Goal: Information Seeking & Learning: Find specific fact

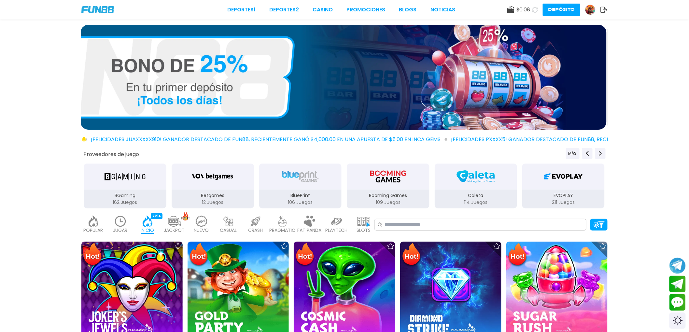
click at [363, 8] on link "Promociones" at bounding box center [366, 10] width 39 height 8
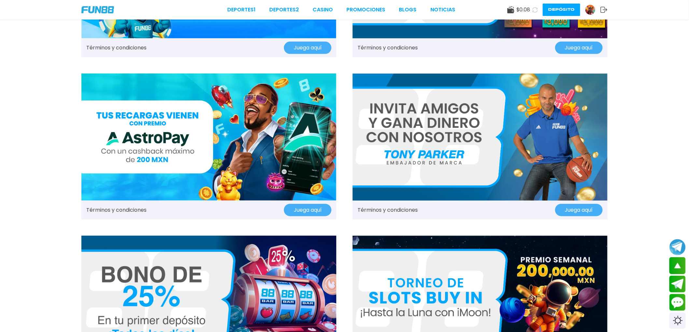
scroll to position [72, 0]
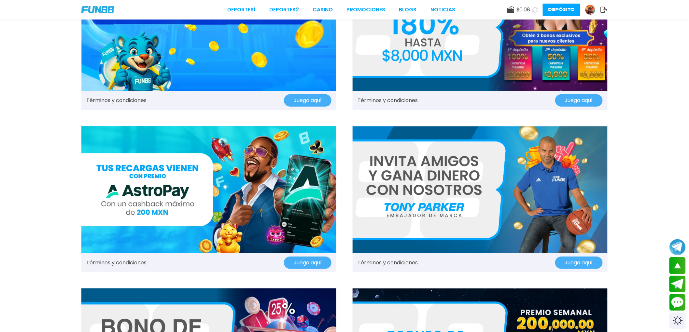
click at [404, 100] on link "Términos y condiciones" at bounding box center [387, 101] width 60 height 8
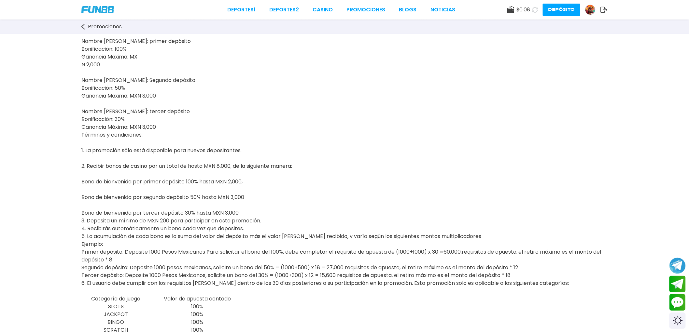
scroll to position [72, 0]
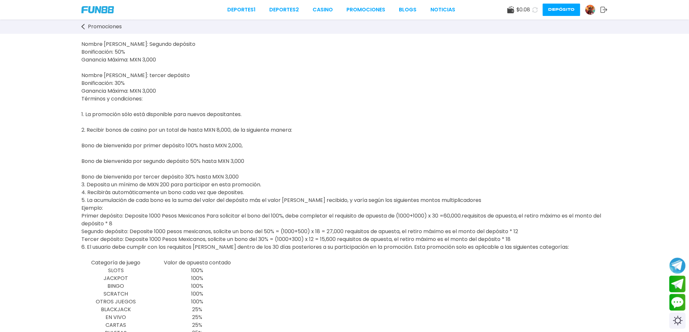
drag, startPoint x: 128, startPoint y: 232, endPoint x: 116, endPoint y: 236, distance: 12.7
click at [116, 236] on p "FUN88 te ofrece un bono de casino de hasta MXN 8.000 por tu visita. Juega a los…" at bounding box center [344, 118] width 526 height 281
drag, startPoint x: 442, startPoint y: 226, endPoint x: 433, endPoint y: 229, distance: 9.5
click at [433, 229] on span "FUN88 te ofrece un bono de casino de hasta MXN 8.000 por tu visita. Juega a los…" at bounding box center [342, 110] width 523 height 265
click at [310, 116] on p "FUN88 te ofrece un bono de casino de hasta MXN 8.000 por tu visita. Juega a los…" at bounding box center [344, 118] width 526 height 281
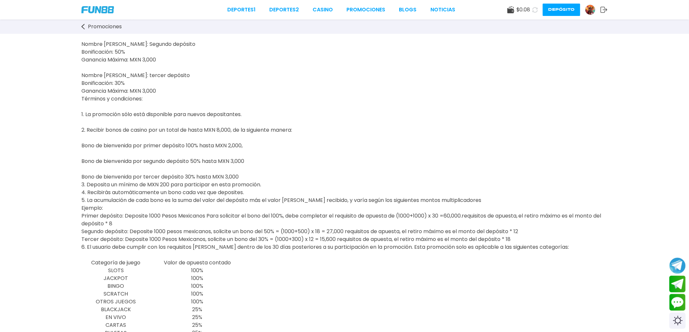
drag, startPoint x: 73, startPoint y: 210, endPoint x: 222, endPoint y: 219, distance: 148.7
click at [222, 219] on div "FUN88 te ofrece un bono de casino de hasta MXN 8.000 por tu visita. Juega a los…" at bounding box center [344, 337] width 689 height 751
click at [74, 184] on div "FUN88 te ofrece un bono de casino de hasta MXN 8.000 por tu visita. Juega a los…" at bounding box center [344, 337] width 689 height 751
drag, startPoint x: 80, startPoint y: 212, endPoint x: 445, endPoint y: 204, distance: 365.0
click at [415, 221] on div "FUN88 te ofrece un bono de casino de hasta MXN 8.000 por tu visita. Juega a los…" at bounding box center [344, 337] width 689 height 751
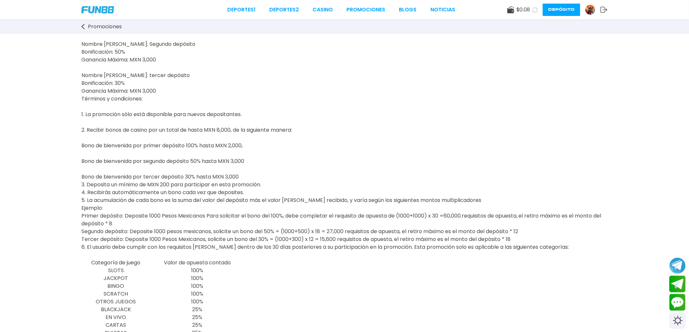
click at [467, 173] on p "FUN88 te ofrece un bono de casino de hasta MXN 8.000 por tu visita. Juega a los…" at bounding box center [344, 118] width 526 height 281
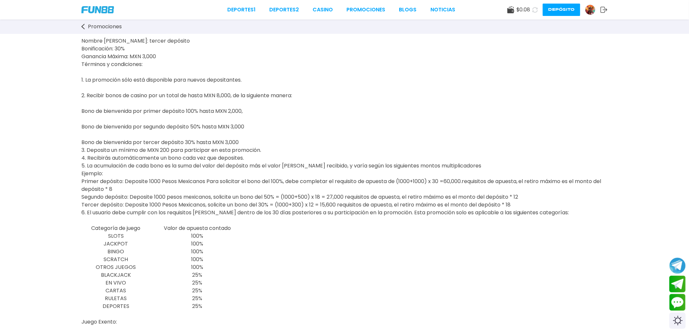
scroll to position [108, 0]
click at [555, 214] on p "FUN88 te ofrece un bono de casino de hasta MXN 8.000 por tu visita. Juega a los…" at bounding box center [344, 82] width 526 height 281
click at [289, 11] on link "Deportes 2" at bounding box center [284, 10] width 30 height 8
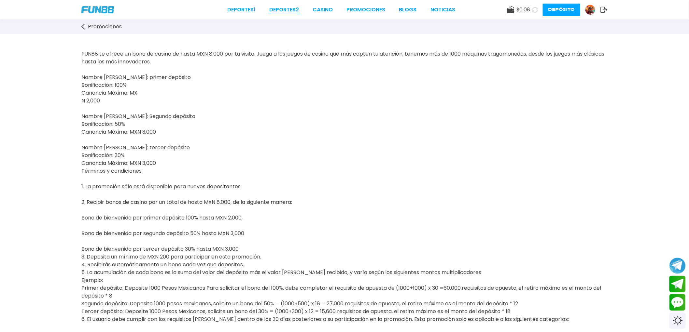
click at [290, 12] on link "Deportes 2" at bounding box center [284, 10] width 30 height 8
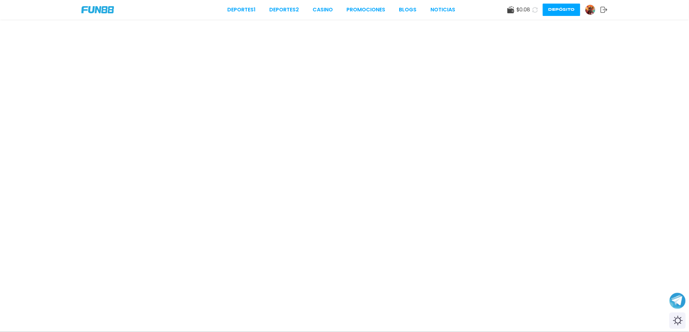
click at [96, 7] on img at bounding box center [97, 9] width 33 height 7
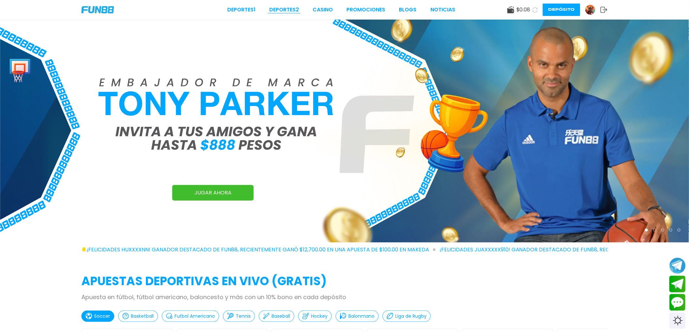
click at [281, 10] on link "Deportes 2" at bounding box center [284, 10] width 30 height 8
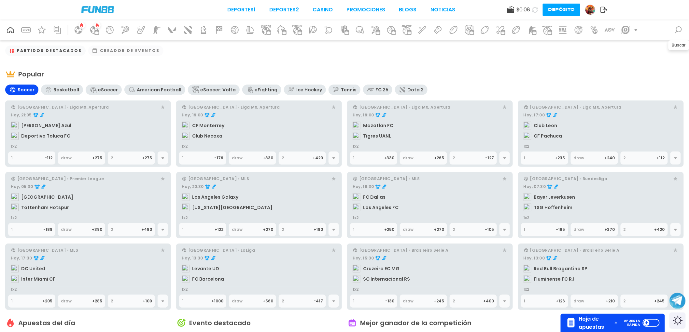
click at [677, 31] on icon at bounding box center [678, 29] width 7 height 7
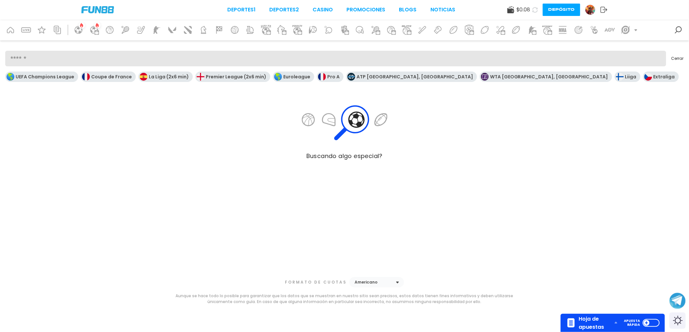
click at [168, 60] on input "search" at bounding box center [335, 59] width 661 height 16
click at [309, 62] on input "search" at bounding box center [335, 59] width 661 height 16
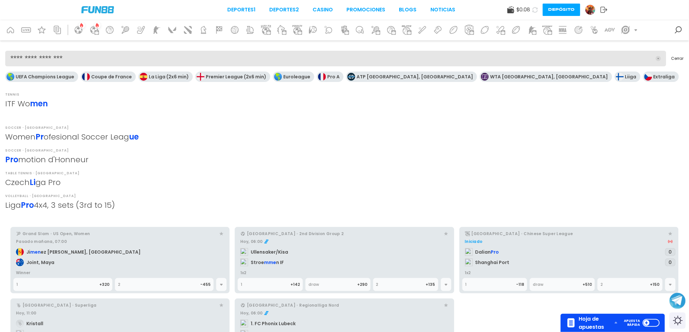
click at [297, 61] on input "**********" at bounding box center [327, 59] width 645 height 16
type input "**********"
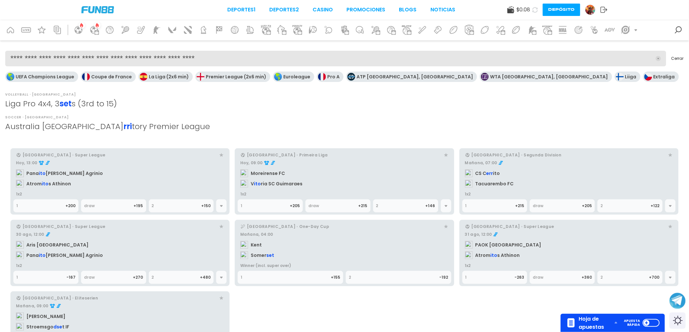
click at [656, 56] on div at bounding box center [658, 59] width 16 height 16
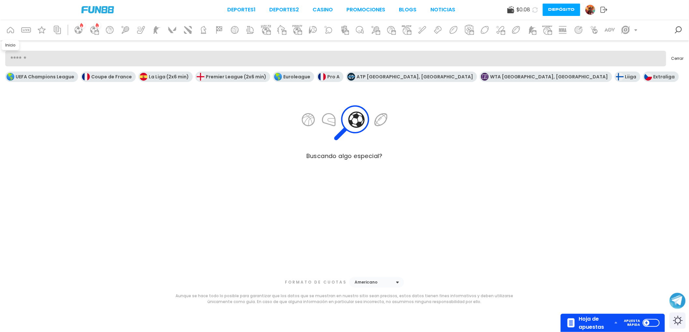
click at [12, 30] on icon at bounding box center [10, 30] width 10 height 10
